Goal: Task Accomplishment & Management: Manage account settings

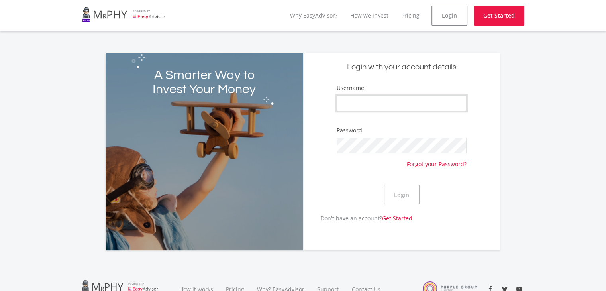
type input "jsh"
drag, startPoint x: 488, startPoint y: 188, endPoint x: 461, endPoint y: 188, distance: 26.7
click at [488, 188] on form "Username jsh Password Forgot your Password? Login" at bounding box center [401, 149] width 185 height 130
click at [404, 194] on button "Login" at bounding box center [401, 194] width 36 height 20
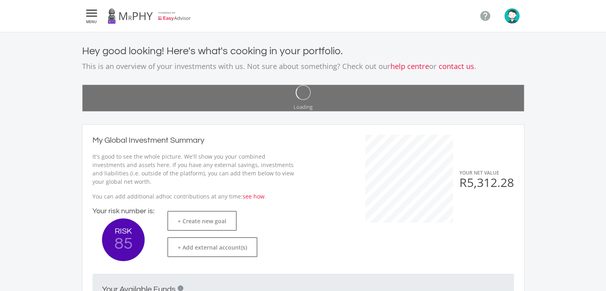
scroll to position [126, 218]
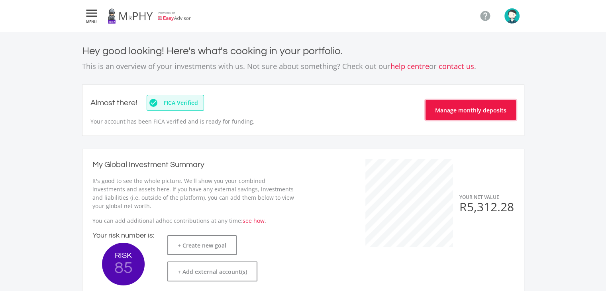
click at [472, 110] on button "Manage monthly deposits" at bounding box center [470, 110] width 90 height 20
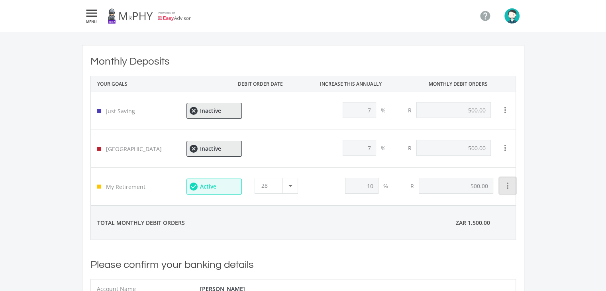
click at [507, 186] on icon "more_vert" at bounding box center [508, 186] width 10 height 10
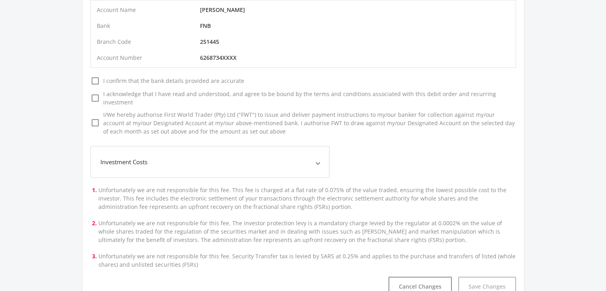
scroll to position [80, 0]
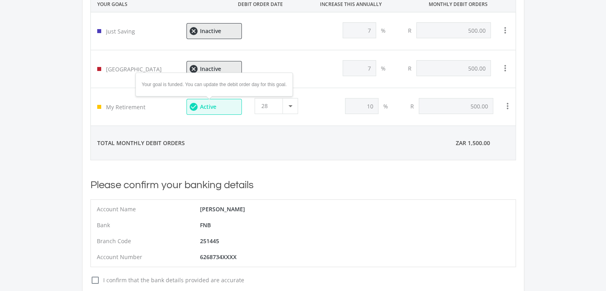
click at [210, 106] on span "Active" at bounding box center [207, 107] width 16 height 6
click at [506, 107] on icon "more_vert" at bounding box center [508, 106] width 10 height 10
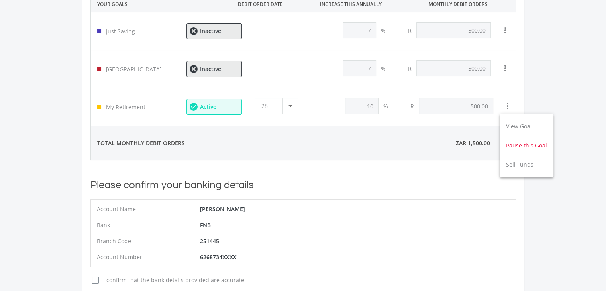
click at [514, 144] on button "Pause this Goal" at bounding box center [526, 145] width 54 height 19
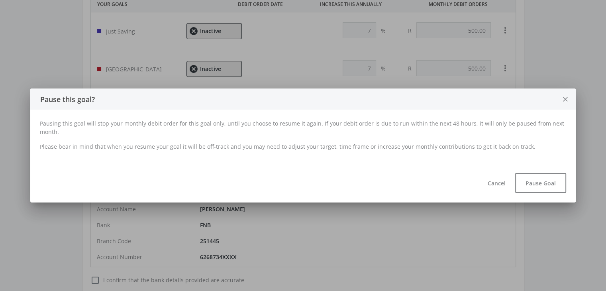
scroll to position [0, 0]
click at [540, 180] on button "Pause Goal" at bounding box center [540, 183] width 51 height 20
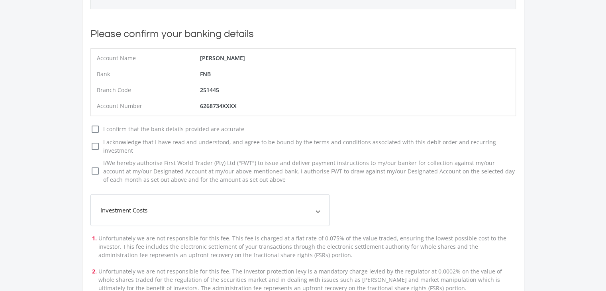
scroll to position [191, 0]
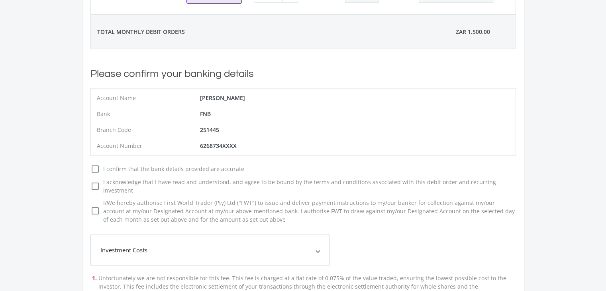
click at [96, 168] on icon "check_box_outline_blank" at bounding box center [95, 169] width 10 height 10
click at [82, 166] on input "check_box_outline_blank check_box I confirm that the bank details provided are …" at bounding box center [82, 166] width 0 height 0
click at [95, 181] on icon "check_box_outline_blank" at bounding box center [95, 186] width 10 height 10
click at [82, 179] on input "check_box_outline_blank check_box I acknowledge that I have read and understood…" at bounding box center [82, 179] width 0 height 0
click at [94, 198] on label "check_box_outline_blank check_box I/We hereby authorise First World Trader (Pty…" at bounding box center [302, 210] width 425 height 25
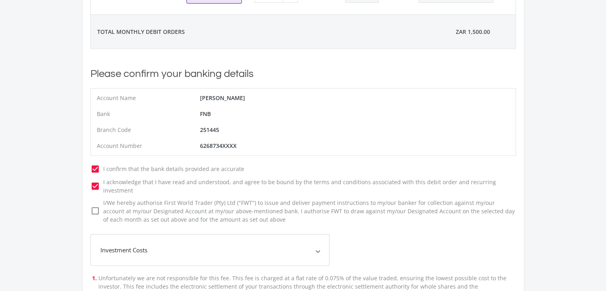
click at [82, 200] on input "check_box_outline_blank check_box I/We hereby authorise First World Trader (Pty…" at bounding box center [82, 200] width 0 height 0
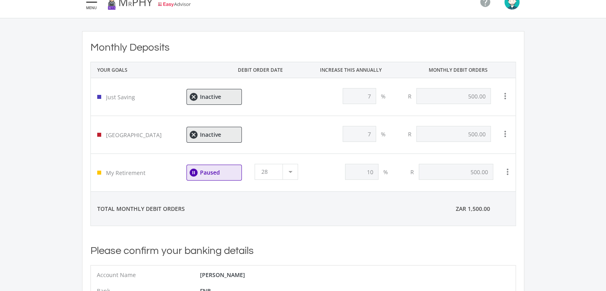
scroll to position [0, 0]
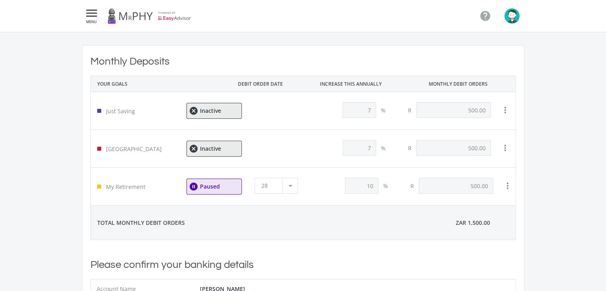
click at [510, 18] on img "button" at bounding box center [511, 15] width 15 height 15
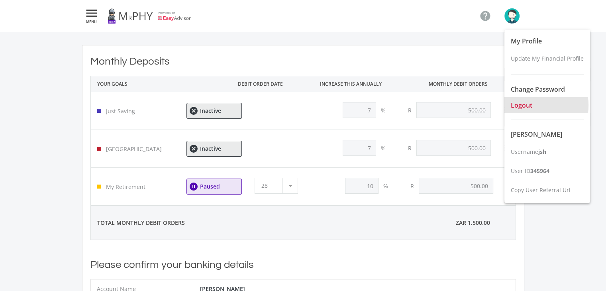
click at [528, 105] on span "Logout" at bounding box center [521, 105] width 22 height 9
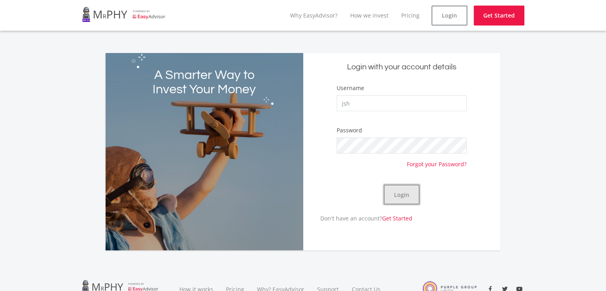
click at [397, 194] on button "Login" at bounding box center [401, 194] width 36 height 20
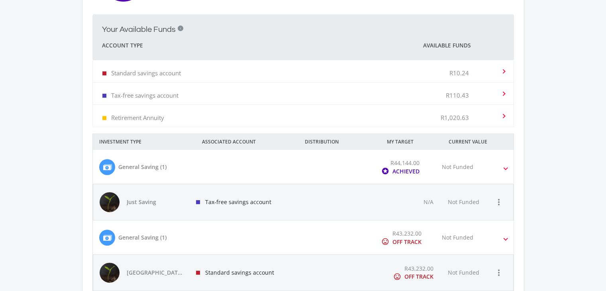
scroll to position [279, 0]
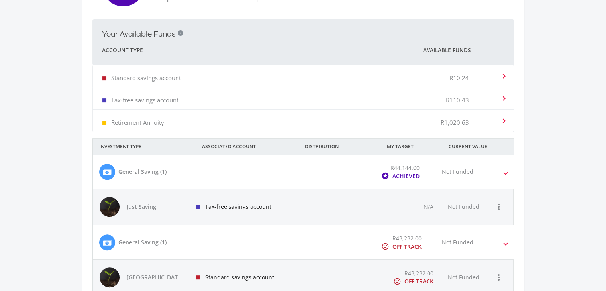
click at [419, 122] on div "Retirement Annuity R1,020.63" at bounding box center [297, 120] width 390 height 24
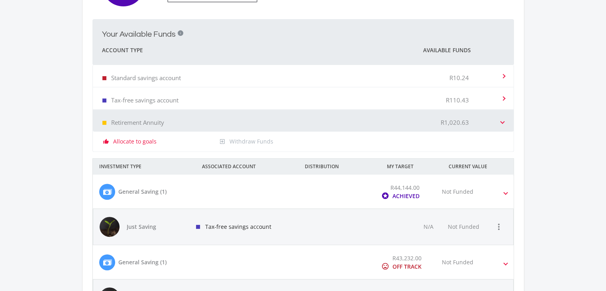
click at [243, 142] on div "exit_to_app Withdraw Funds" at bounding box center [267, 141] width 104 height 8
click at [139, 142] on link "Allocate to goals" at bounding box center [134, 141] width 43 height 8
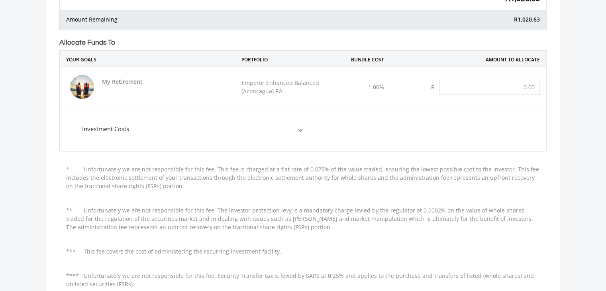
scroll to position [80, 0]
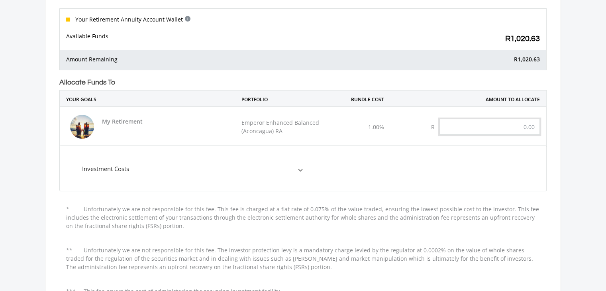
click at [499, 123] on input "text" at bounding box center [489, 127] width 100 height 16
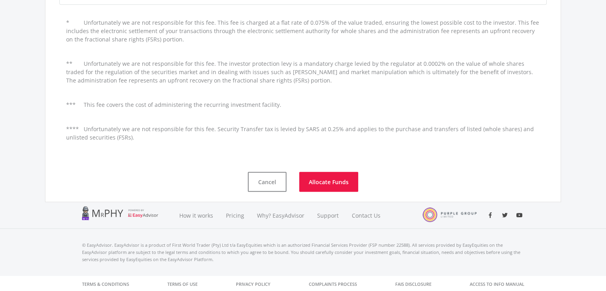
scroll to position [267, 0]
type input "1,020.63"
click at [329, 181] on button "Allocate Funds" at bounding box center [328, 181] width 59 height 20
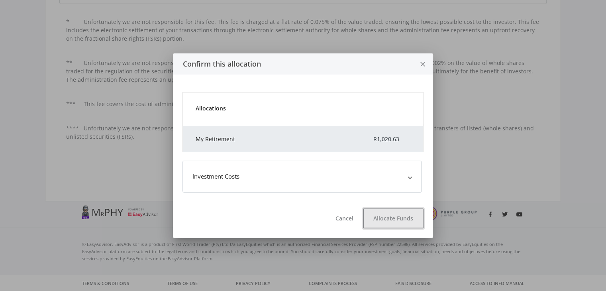
click at [392, 220] on button "Allocate Funds" at bounding box center [393, 218] width 61 height 20
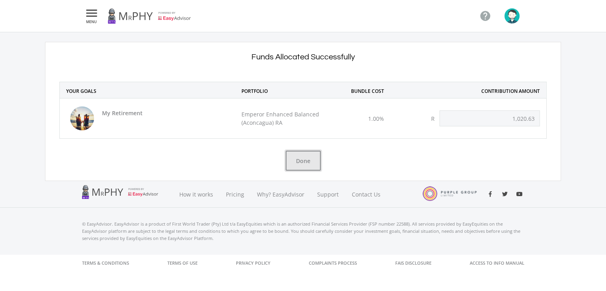
click at [305, 162] on button "Done" at bounding box center [302, 161] width 35 height 20
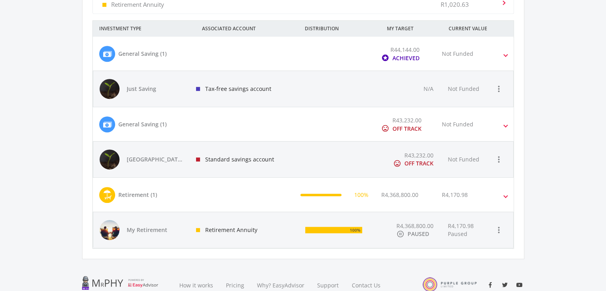
scroll to position [398, 0]
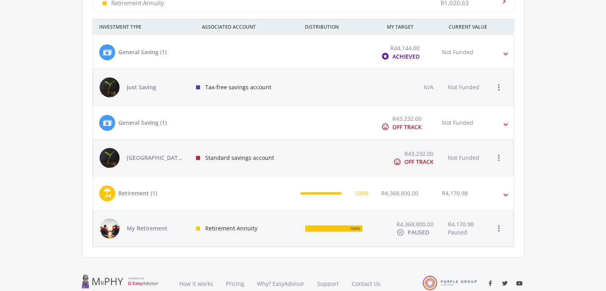
click at [505, 193] on span at bounding box center [505, 193] width 3 height 9
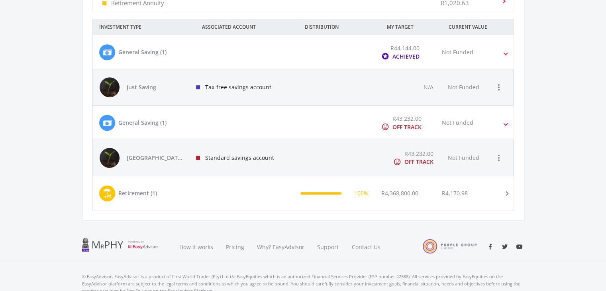
click at [505, 122] on span at bounding box center [505, 122] width 3 height 9
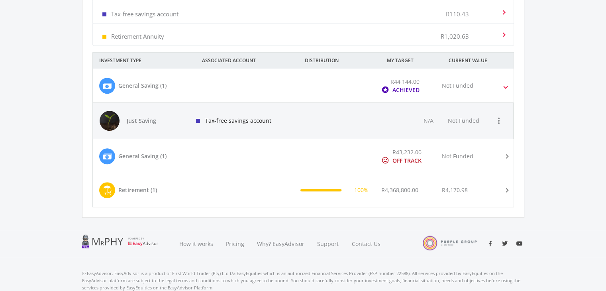
scroll to position [354, 0]
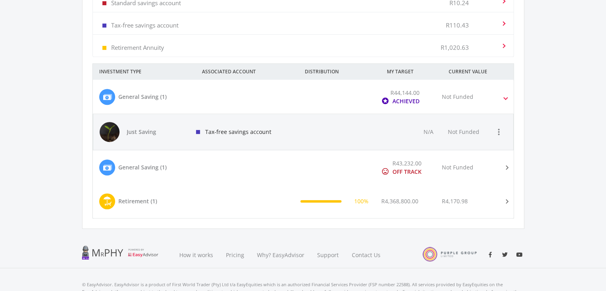
click at [504, 96] on span at bounding box center [505, 96] width 3 height 9
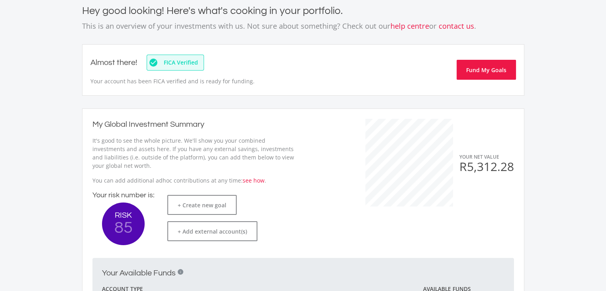
scroll to position [0, 0]
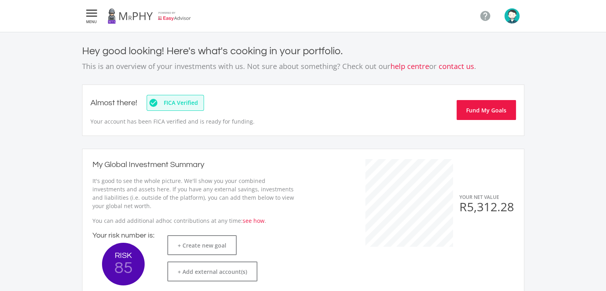
click at [512, 18] on img "button" at bounding box center [511, 15] width 15 height 15
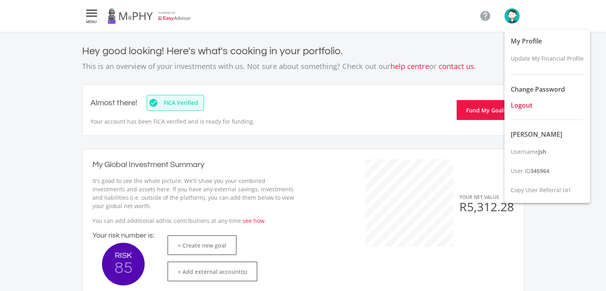
click at [521, 106] on span "Logout" at bounding box center [521, 105] width 22 height 9
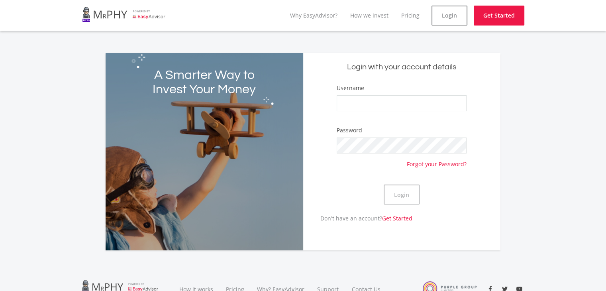
type input "jsh"
